Goal: Find specific page/section: Find specific page/section

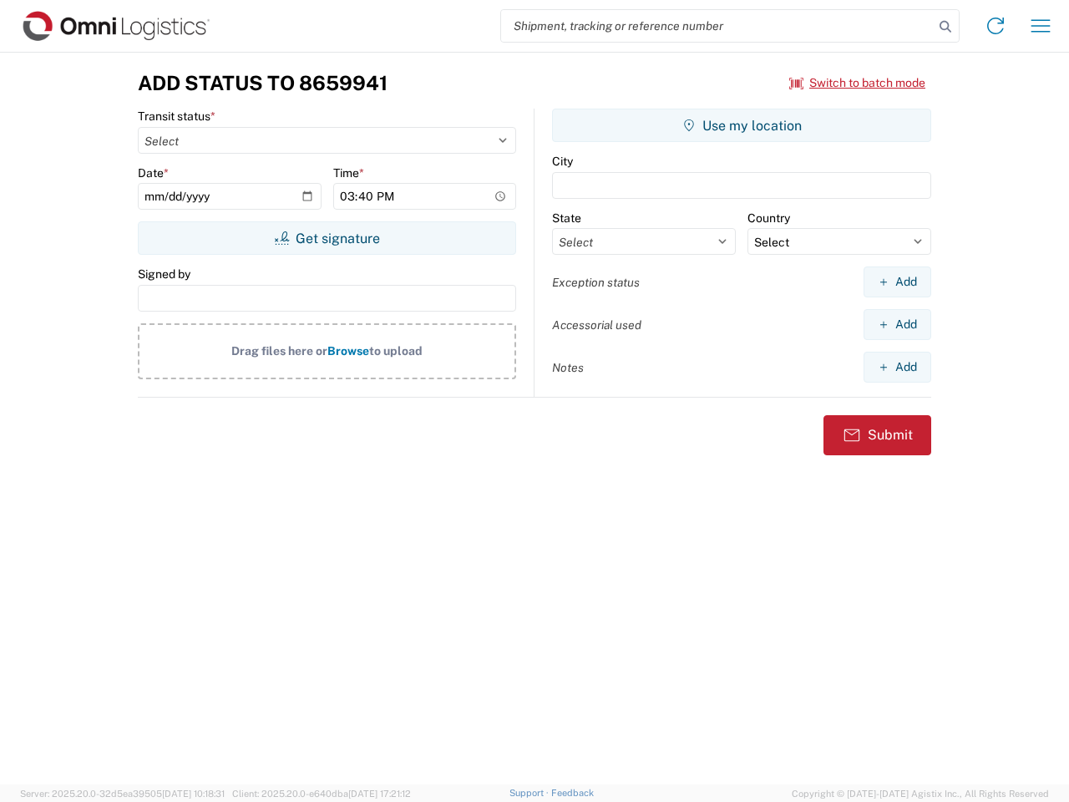
click at [717, 26] on input "search" at bounding box center [717, 26] width 433 height 32
click at [945, 27] on icon at bounding box center [945, 26] width 23 height 23
click at [995, 26] on icon at bounding box center [995, 26] width 27 height 27
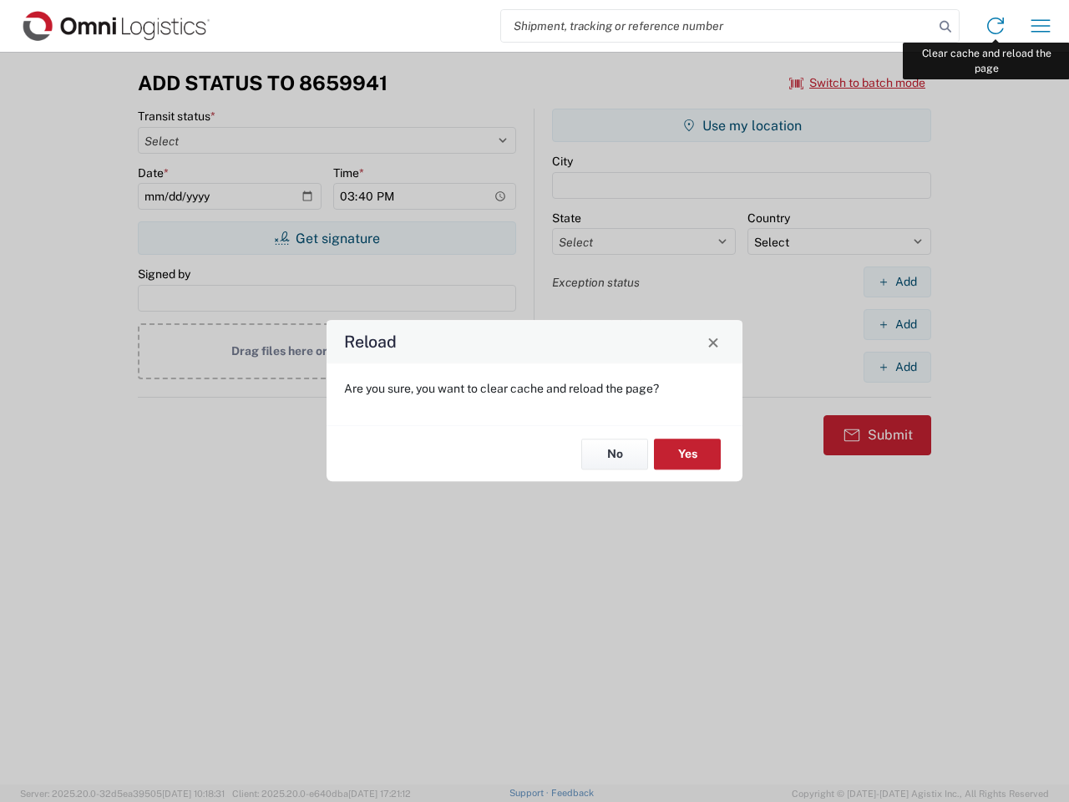
click at [1041, 26] on div "Reload Are you sure, you want to clear cache and reload the page? No Yes" at bounding box center [534, 401] width 1069 height 802
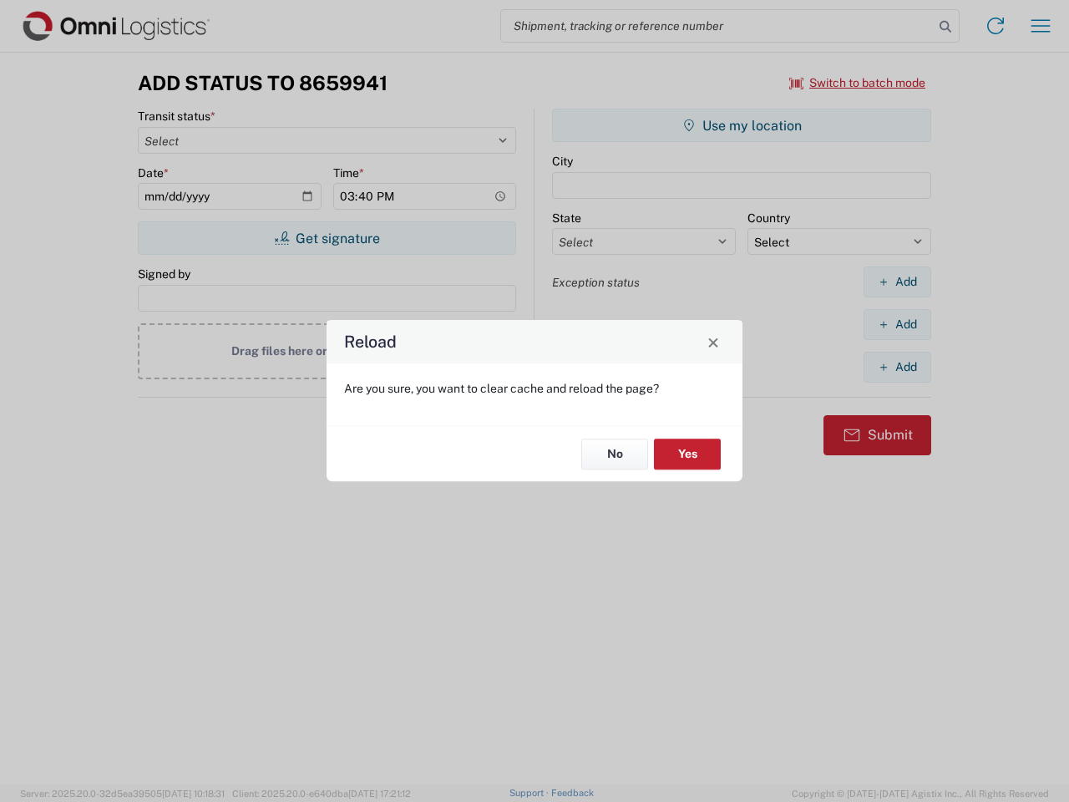
click at [858, 83] on div "Reload Are you sure, you want to clear cache and reload the page? No Yes" at bounding box center [534, 401] width 1069 height 802
click at [327, 238] on div "Reload Are you sure, you want to clear cache and reload the page? No Yes" at bounding box center [534, 401] width 1069 height 802
click at [742, 125] on div "Reload Are you sure, you want to clear cache and reload the page? No Yes" at bounding box center [534, 401] width 1069 height 802
click at [897, 281] on div "Reload Are you sure, you want to clear cache and reload the page? No Yes" at bounding box center [534, 401] width 1069 height 802
click at [897, 324] on div "Reload Are you sure, you want to clear cache and reload the page? No Yes" at bounding box center [534, 401] width 1069 height 802
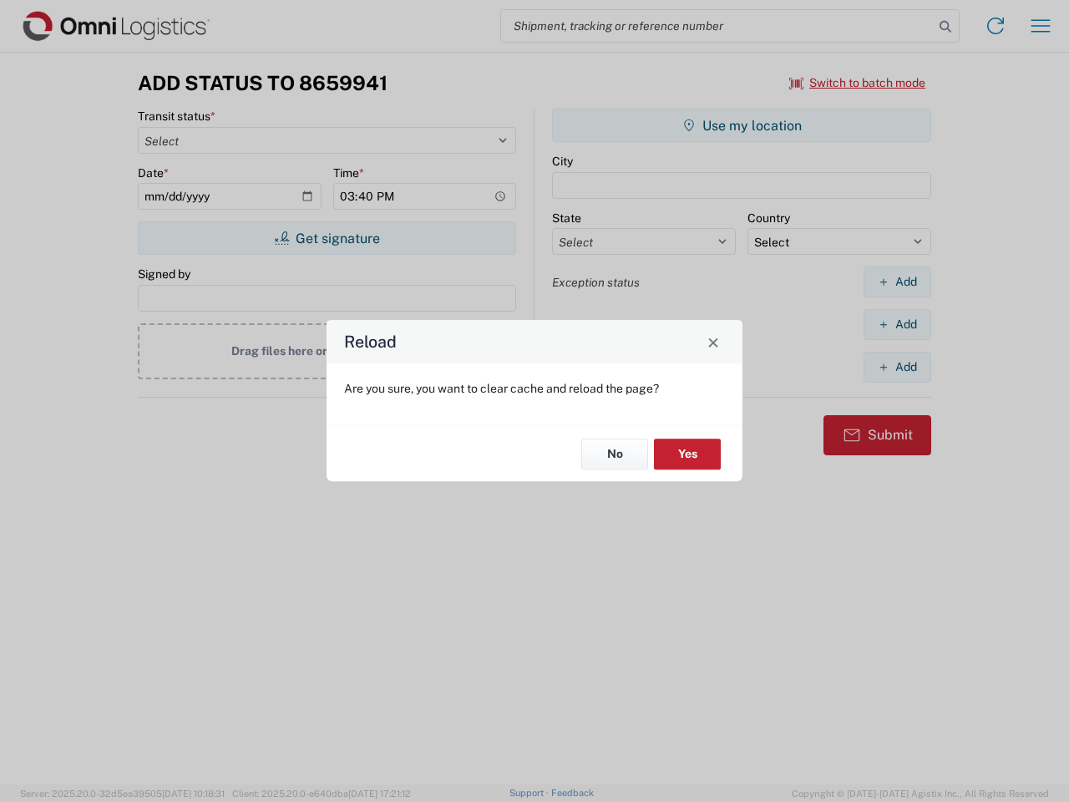
click at [897, 367] on div "Reload Are you sure, you want to clear cache and reload the page? No Yes" at bounding box center [534, 401] width 1069 height 802
